Goal: Task Accomplishment & Management: Manage account settings

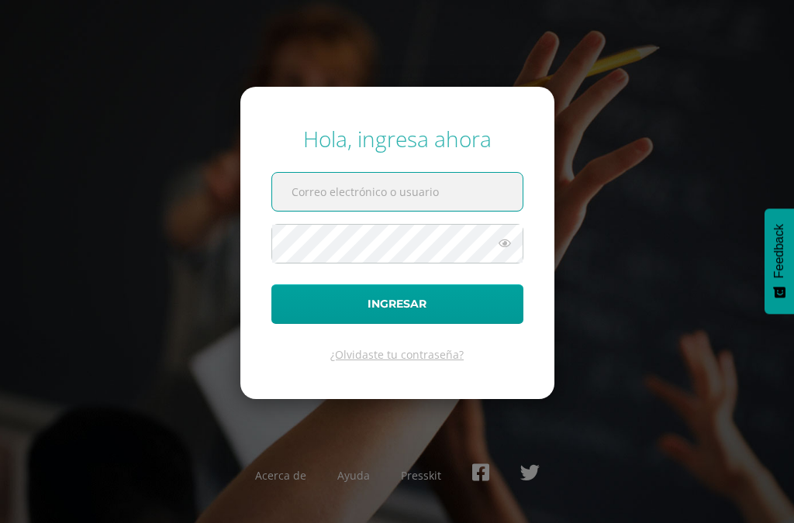
type input "javier_alvarez@donbosco.edu.gt"
click at [397, 324] on button "Ingresar" at bounding box center [397, 304] width 252 height 40
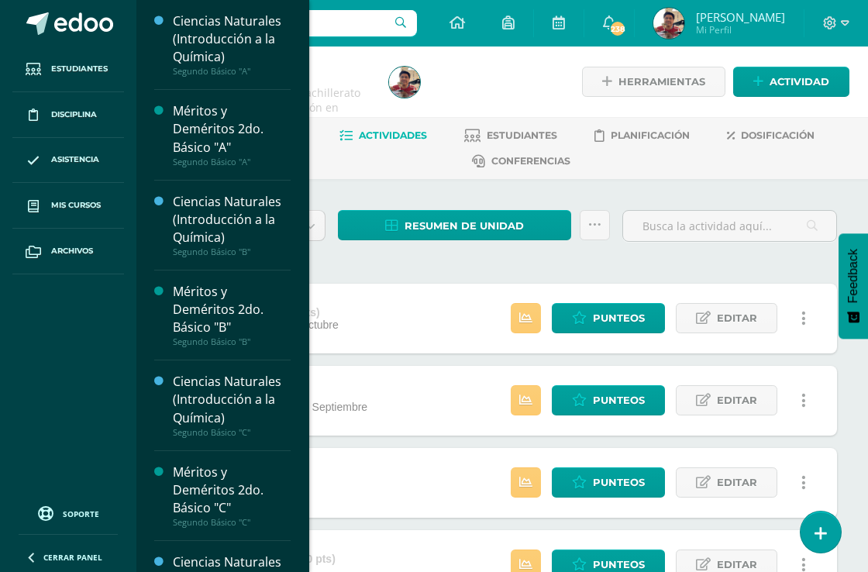
click at [80, 227] on link "Mis cursos" at bounding box center [68, 206] width 112 height 46
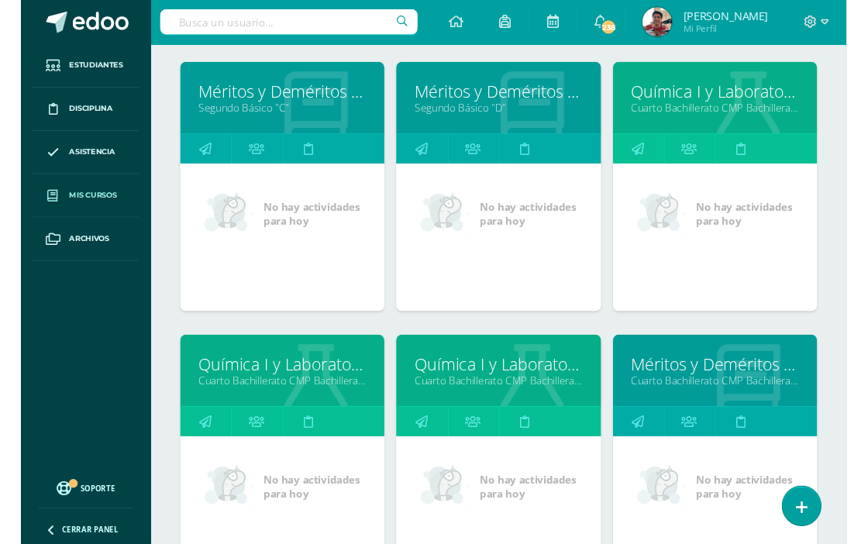
scroll to position [797, 0]
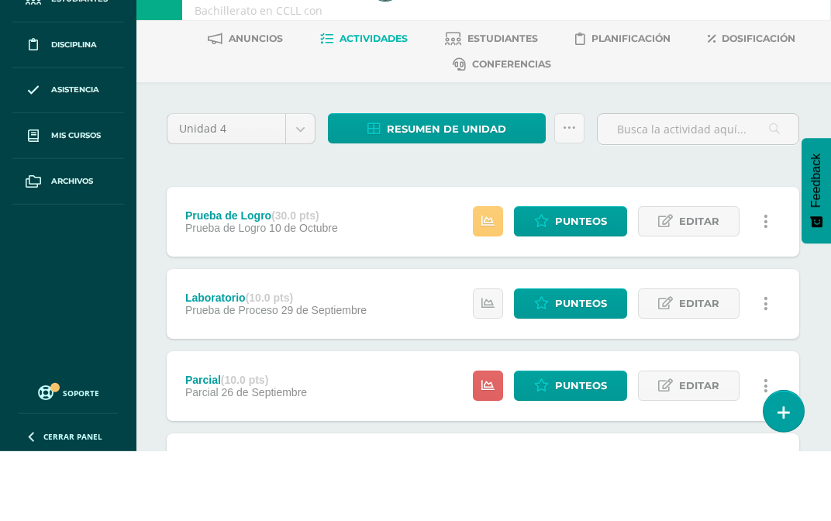
scroll to position [98, 1]
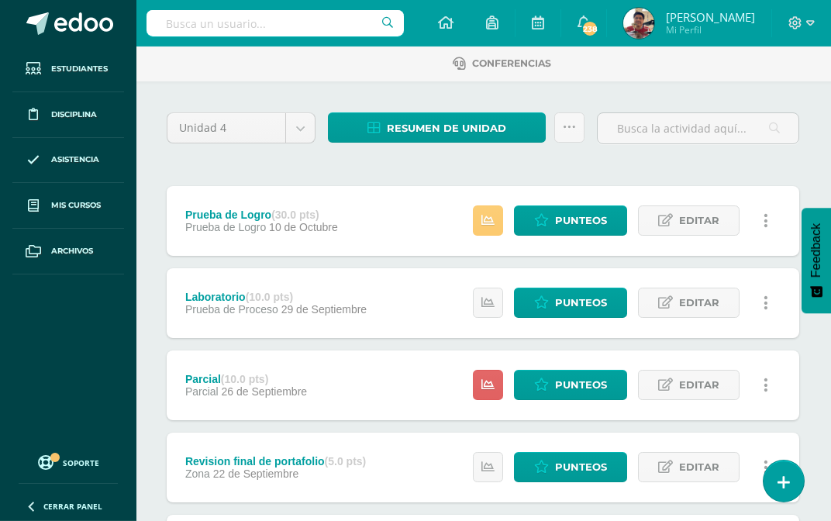
click at [477, 126] on span "Resumen de unidad" at bounding box center [446, 128] width 119 height 29
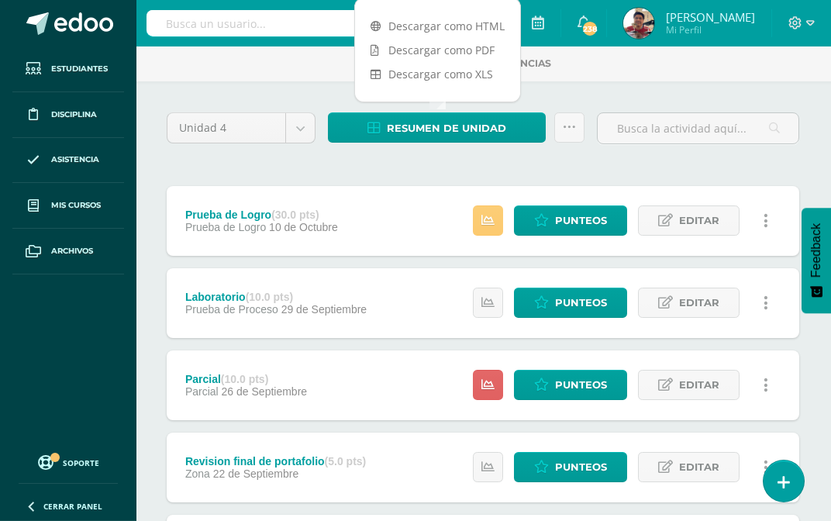
click at [478, 29] on link "Descargar como HTML" at bounding box center [437, 26] width 165 height 24
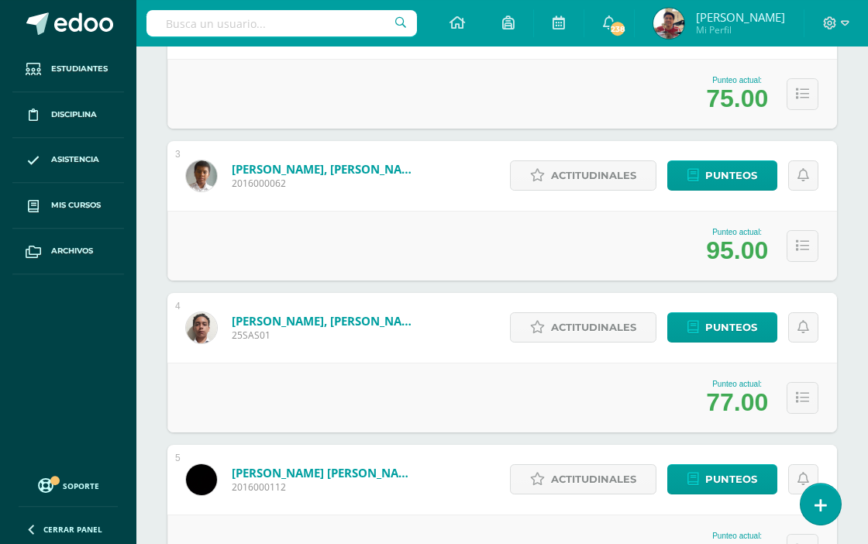
scroll to position [603, 0]
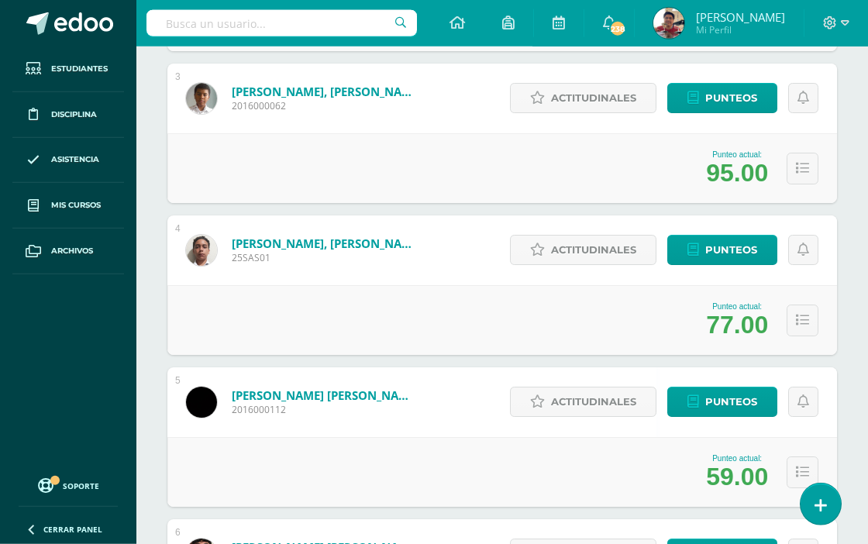
click at [715, 407] on span "Punteos" at bounding box center [731, 402] width 52 height 29
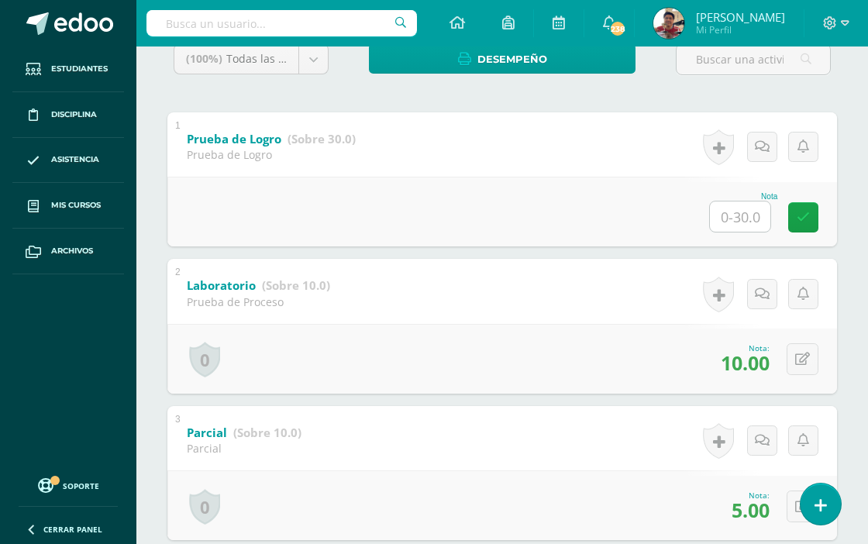
scroll to position [301, 0]
click at [793, 497] on icon at bounding box center [802, 505] width 15 height 13
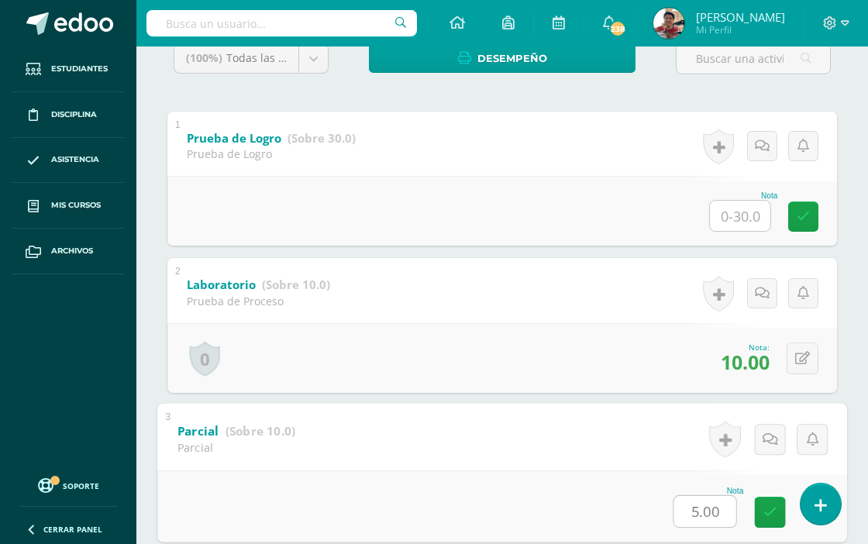
click at [712, 497] on input "5.00" at bounding box center [705, 510] width 62 height 31
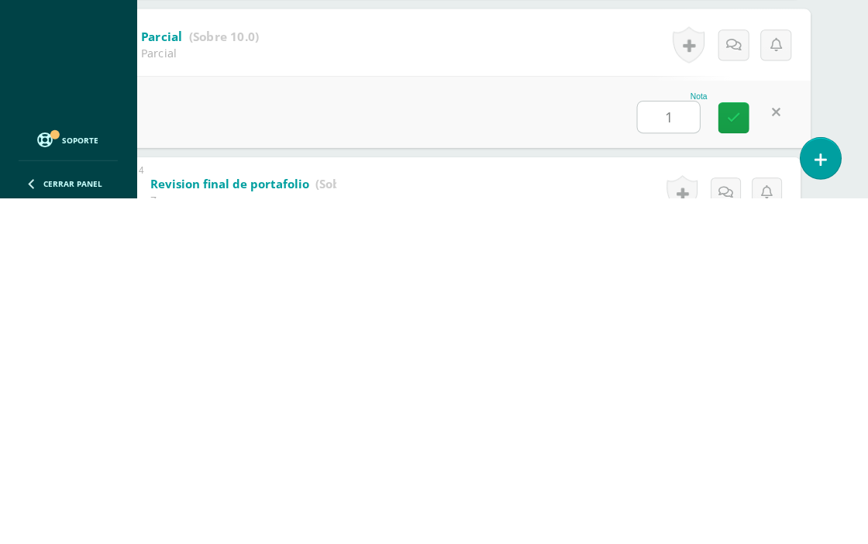
type input "10"
click at [736, 457] on icon at bounding box center [734, 463] width 14 height 13
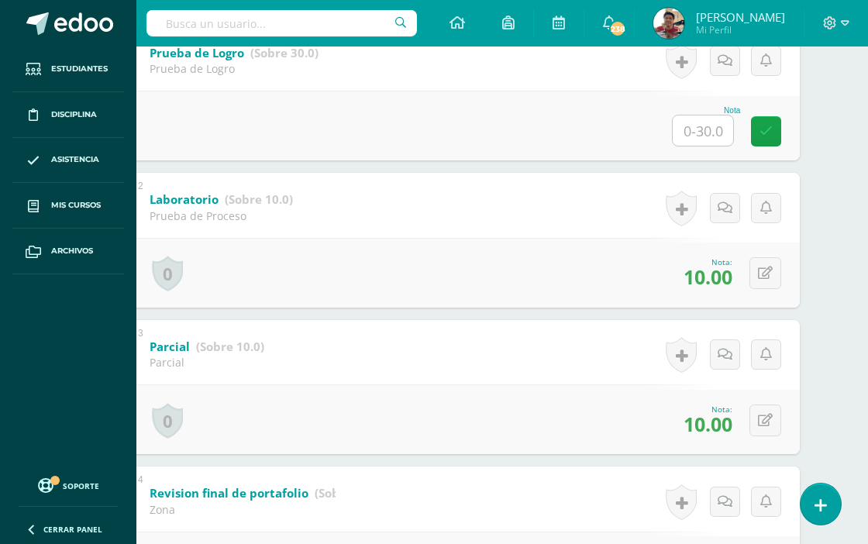
click at [707, 142] on input "text" at bounding box center [703, 131] width 60 height 30
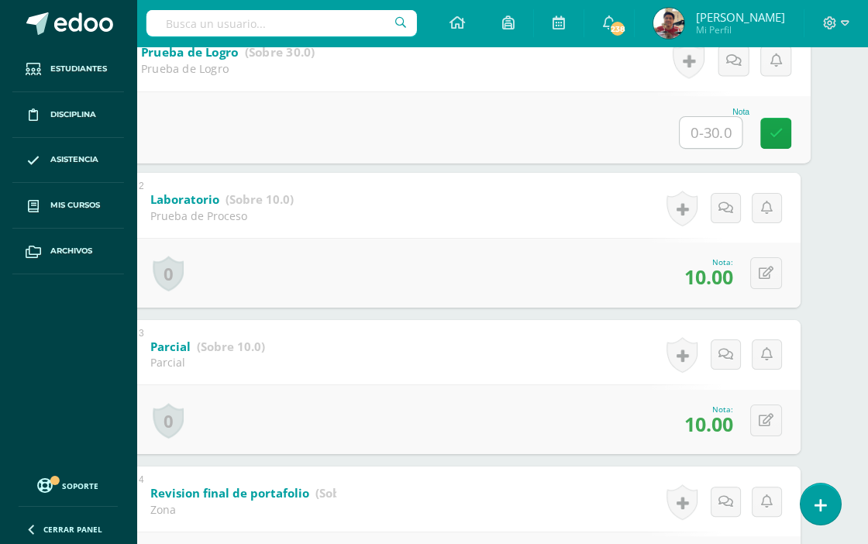
type input "5"
click at [784, 144] on link at bounding box center [775, 132] width 31 height 31
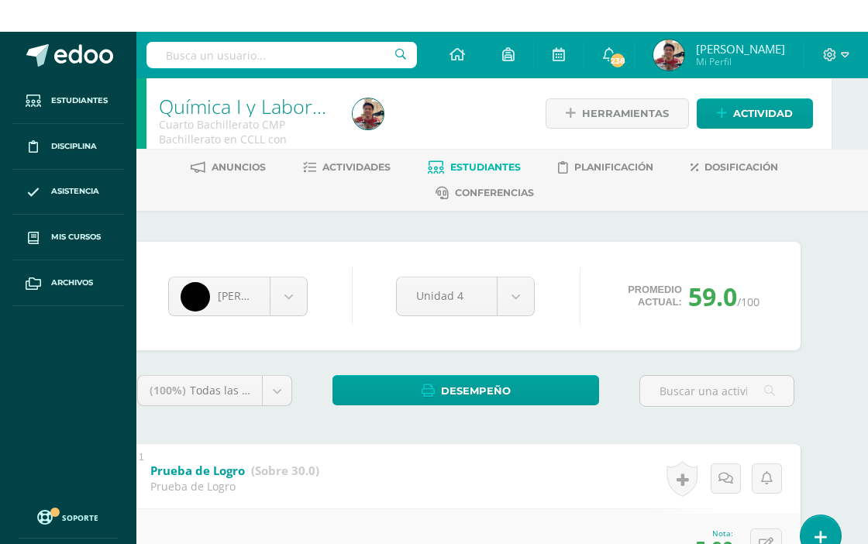
scroll to position [0, 37]
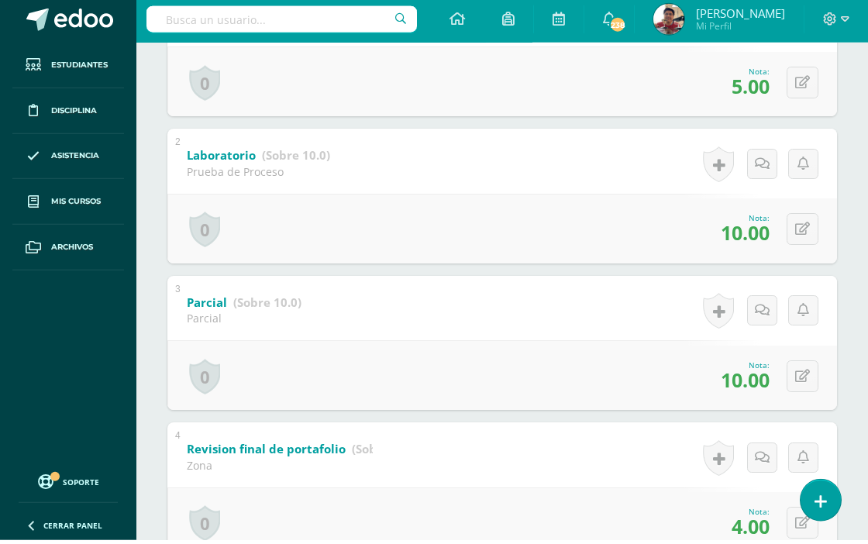
scroll to position [340, 0]
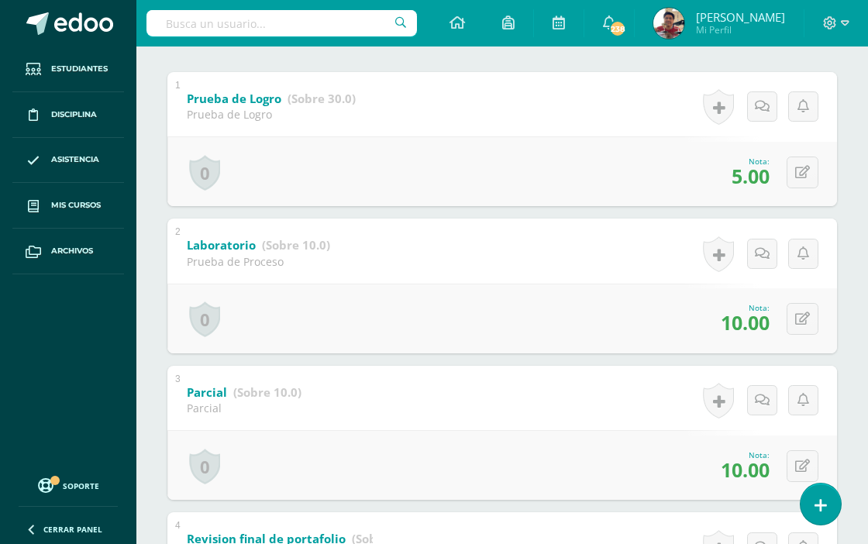
click at [815, 181] on button at bounding box center [803, 173] width 32 height 32
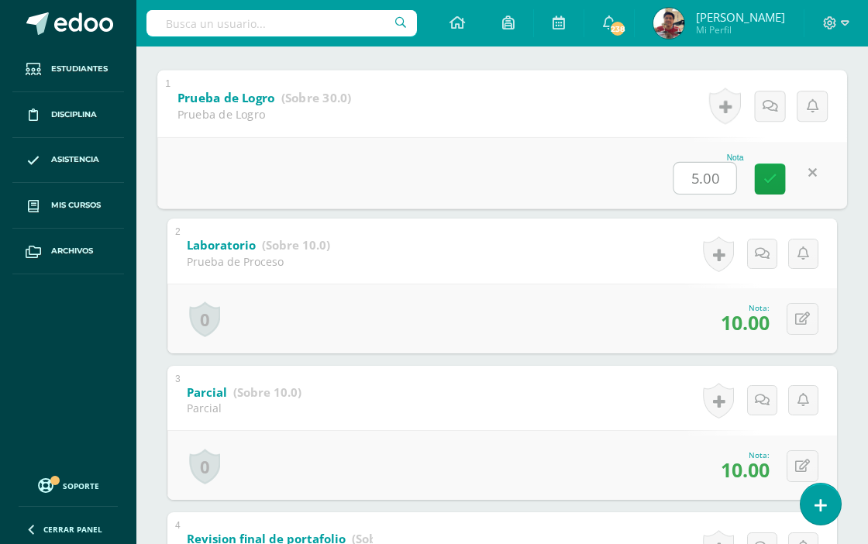
click at [689, 193] on input "5.00" at bounding box center [705, 177] width 62 height 31
click at [689, 192] on input "5.00" at bounding box center [705, 177] width 62 height 31
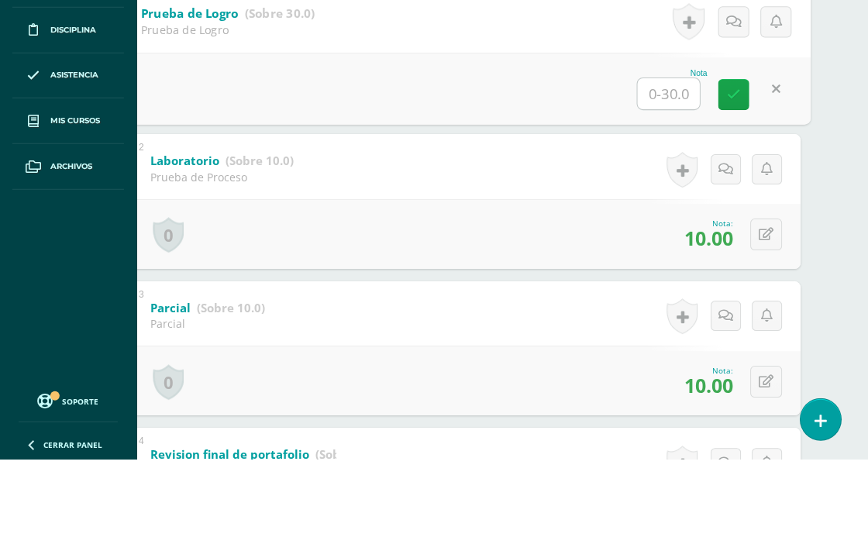
type input "6"
click at [731, 172] on icon at bounding box center [734, 178] width 14 height 13
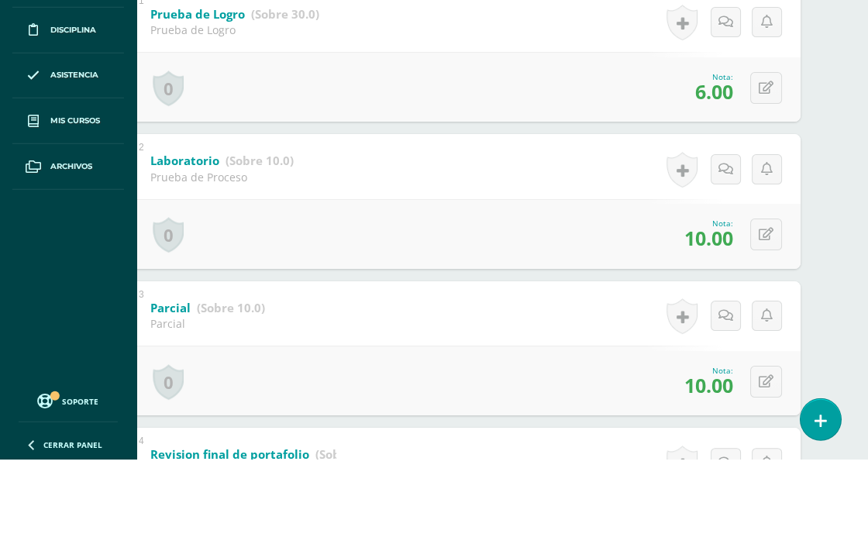
scroll to position [425, 37]
